Goal: Task Accomplishment & Management: Manage account settings

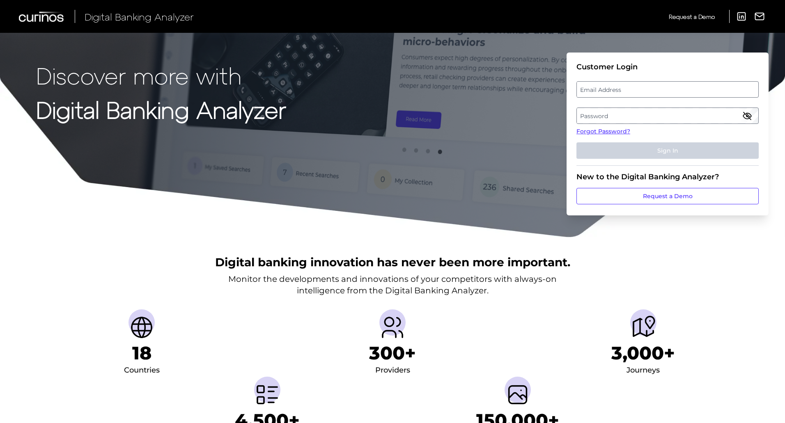
click at [607, 89] on label "Email Address" at bounding box center [667, 89] width 181 height 15
click at [607, 89] on input "email" at bounding box center [668, 89] width 182 height 16
click at [590, 88] on input "Email Address" at bounding box center [668, 89] width 182 height 16
paste input "[EMAIL_ADDRESS][PERSON_NAME][DOMAIN_NAME]"
type input "[EMAIL_ADDRESS][PERSON_NAME][DOMAIN_NAME]"
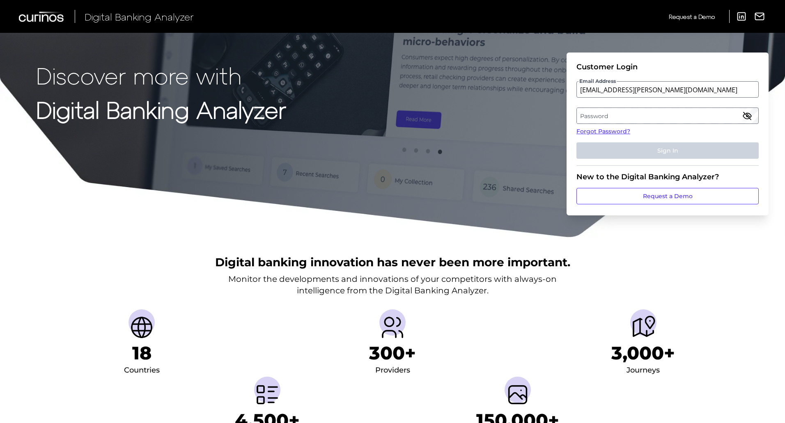
click at [595, 112] on label "Password" at bounding box center [667, 115] width 181 height 15
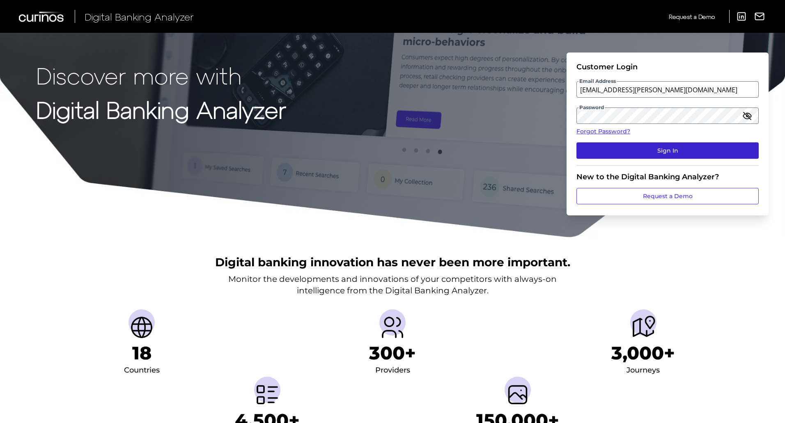
click at [600, 152] on button "Sign In" at bounding box center [668, 151] width 182 height 16
